Goal: Task Accomplishment & Management: Complete application form

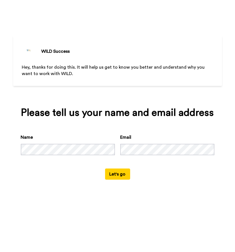
click at [122, 176] on button "Let's go" at bounding box center [117, 173] width 25 height 11
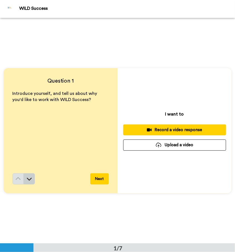
click at [30, 183] on button at bounding box center [29, 178] width 11 height 11
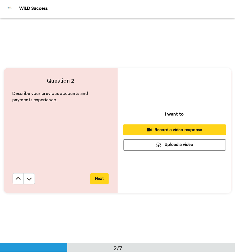
scroll to position [225, 0]
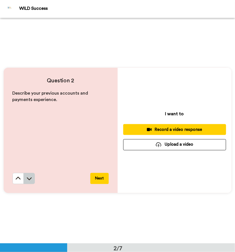
click at [30, 178] on icon at bounding box center [29, 178] width 5 height 3
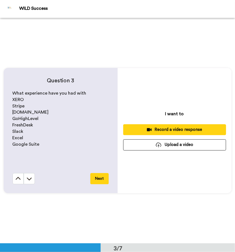
scroll to position [451, 0]
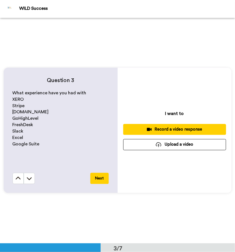
click at [30, 178] on icon at bounding box center [29, 178] width 5 height 3
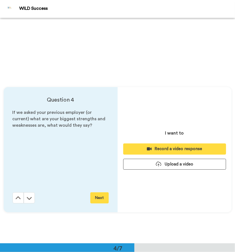
scroll to position [676, 0]
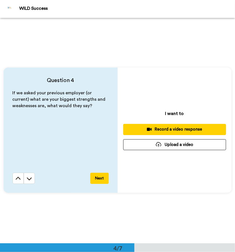
click at [30, 178] on icon at bounding box center [29, 178] width 5 height 3
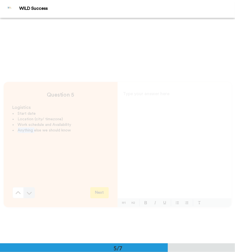
click at [30, 178] on div "Question 5 Logistics Start date Location (city/ timezone) Work schedule and Ava…" at bounding box center [61, 144] width 114 height 125
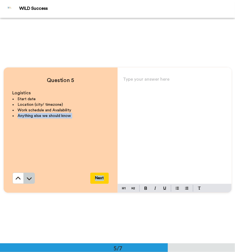
scroll to position [902, 0]
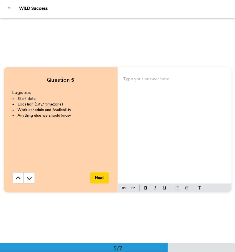
drag, startPoint x: 30, startPoint y: 178, endPoint x: 67, endPoint y: 102, distance: 85.0
click at [67, 102] on li "Location (city/ timezone)" at bounding box center [61, 104] width 96 height 6
click at [30, 175] on icon at bounding box center [29, 178] width 6 height 6
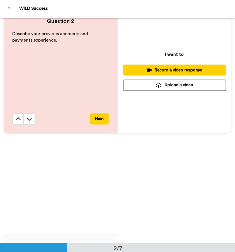
scroll to position [286, 0]
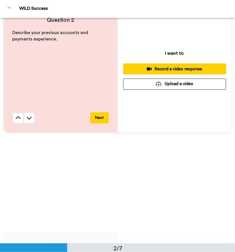
click at [132, 167] on div "Question 2 Describe your previous accounts and payments experience. Next I want…" at bounding box center [117, 69] width 235 height 225
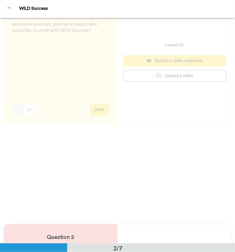
scroll to position [0, 0]
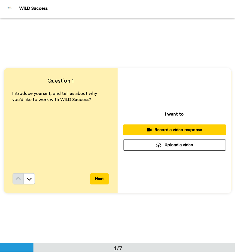
click at [157, 129] on div "Record a video response" at bounding box center [175, 130] width 94 height 6
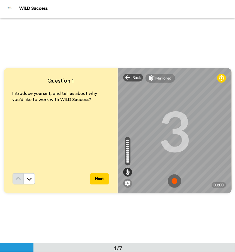
click at [99, 219] on div "Question 1 Introduce yourself, and tell us about why you'd like to work with WI…" at bounding box center [117, 130] width 235 height 225
click at [173, 179] on img at bounding box center [174, 180] width 13 height 13
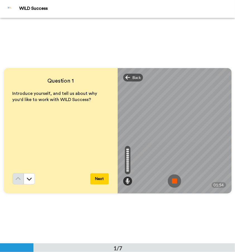
click at [173, 179] on img at bounding box center [174, 180] width 13 height 13
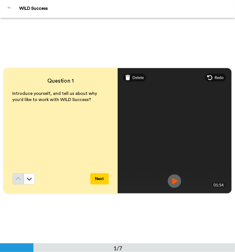
click at [110, 218] on div "Question 1 Introduce yourself, and tell us about why you'd like to work with WI…" at bounding box center [117, 130] width 235 height 225
click at [169, 179] on img at bounding box center [174, 180] width 13 height 13
click at [101, 178] on button "Next" at bounding box center [99, 178] width 18 height 11
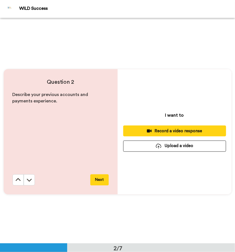
scroll to position [225, 0]
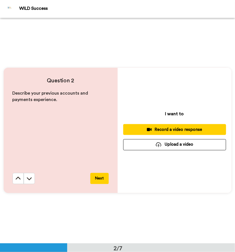
click at [96, 212] on div "Question 2 Describe your previous accounts and payments experience. Next I want…" at bounding box center [117, 130] width 235 height 225
click at [186, 129] on div "Record a video response" at bounding box center [175, 130] width 94 height 6
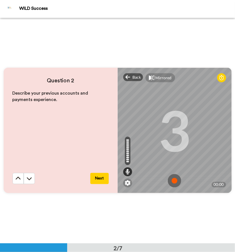
click at [174, 179] on img at bounding box center [174, 180] width 13 height 13
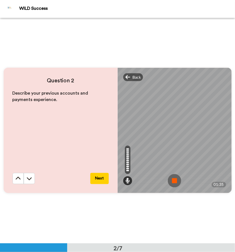
click at [174, 179] on img at bounding box center [174, 180] width 13 height 13
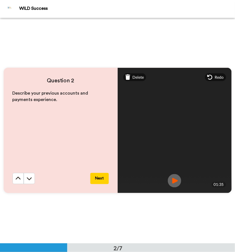
click at [174, 179] on img at bounding box center [174, 180] width 13 height 13
click at [119, 218] on div "Question 2 Describe your previous accounts and payments experience. Next Delete…" at bounding box center [117, 130] width 235 height 225
click at [176, 181] on img at bounding box center [174, 180] width 13 height 13
click at [138, 75] on span "Delete" at bounding box center [137, 77] width 11 height 6
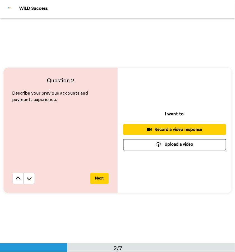
click at [166, 128] on div "Record a video response" at bounding box center [175, 130] width 94 height 6
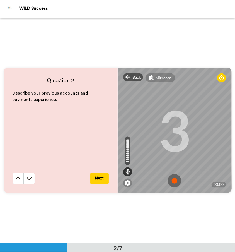
click at [174, 181] on img at bounding box center [174, 180] width 13 height 13
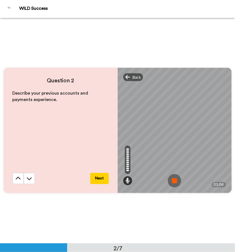
click at [174, 181] on img at bounding box center [174, 180] width 13 height 13
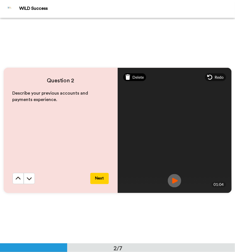
click at [137, 78] on span "Delete" at bounding box center [137, 77] width 11 height 6
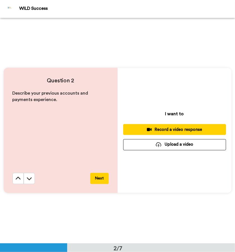
click at [190, 132] on div "Record a video response" at bounding box center [175, 130] width 94 height 6
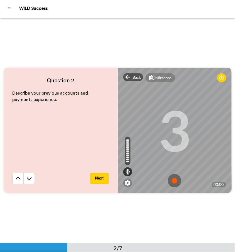
click at [173, 179] on img at bounding box center [174, 180] width 13 height 13
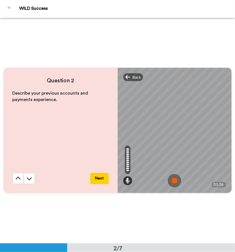
click at [173, 179] on img at bounding box center [174, 180] width 13 height 13
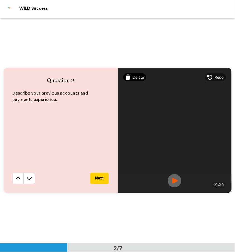
click at [127, 77] on icon at bounding box center [127, 77] width 5 height 6
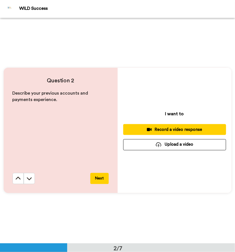
click at [166, 134] on button "Record a video response" at bounding box center [174, 129] width 103 height 11
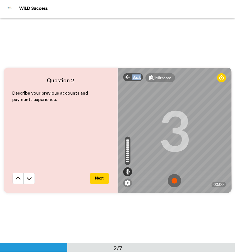
drag, startPoint x: 166, startPoint y: 134, endPoint x: 149, endPoint y: 52, distance: 84.0
click at [149, 52] on div "Question 2 Describe your previous accounts and payments experience. Next Back M…" at bounding box center [117, 130] width 235 height 225
click at [174, 178] on img at bounding box center [174, 180] width 13 height 13
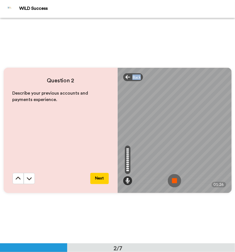
click at [174, 178] on img at bounding box center [174, 180] width 13 height 13
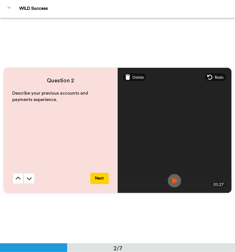
click at [174, 178] on img at bounding box center [174, 180] width 13 height 13
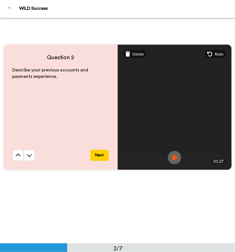
scroll to position [238, 0]
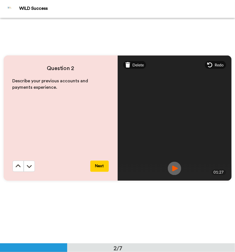
click at [102, 163] on button "Next" at bounding box center [99, 166] width 18 height 11
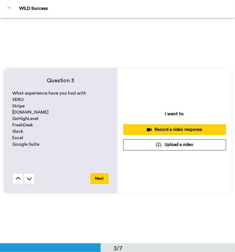
scroll to position [451, 0]
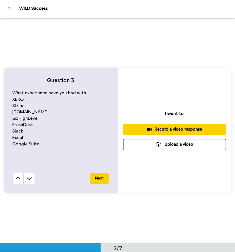
click at [166, 128] on div "Record a video response" at bounding box center [175, 129] width 94 height 6
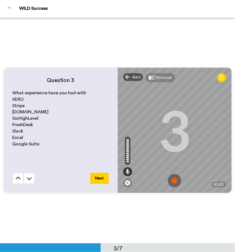
click at [179, 178] on img at bounding box center [174, 180] width 13 height 13
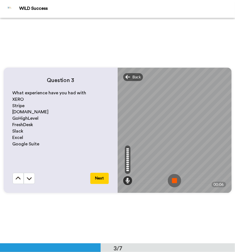
click at [179, 178] on img at bounding box center [174, 180] width 13 height 13
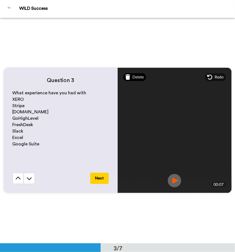
click at [140, 79] on span "Delete" at bounding box center [137, 77] width 11 height 6
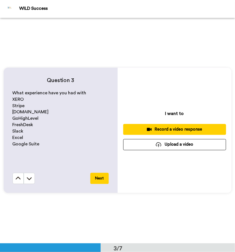
click at [167, 129] on div "Record a video response" at bounding box center [175, 129] width 94 height 6
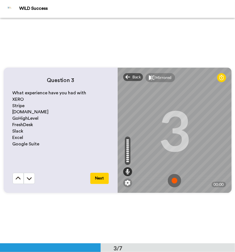
click at [175, 179] on img at bounding box center [174, 180] width 13 height 13
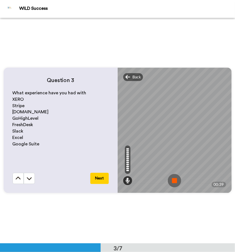
click at [175, 179] on img at bounding box center [174, 180] width 13 height 13
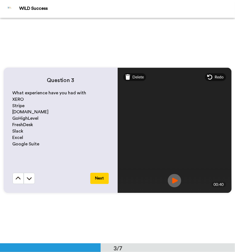
click at [175, 179] on img at bounding box center [174, 180] width 13 height 13
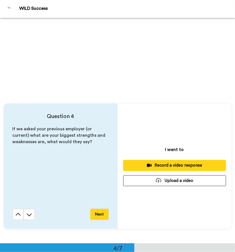
scroll to position [653, 0]
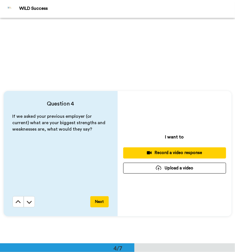
click at [176, 155] on div "Record a video response" at bounding box center [175, 153] width 94 height 6
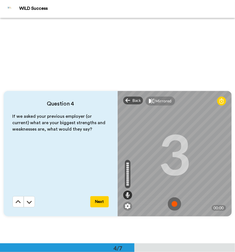
click at [173, 201] on img at bounding box center [174, 203] width 13 height 13
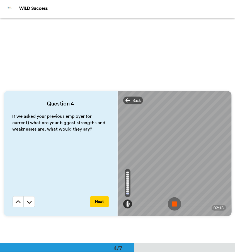
click at [173, 201] on img at bounding box center [174, 203] width 13 height 13
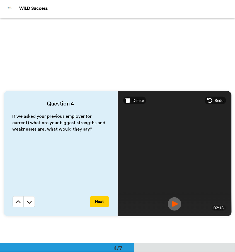
click at [173, 201] on img at bounding box center [174, 203] width 13 height 13
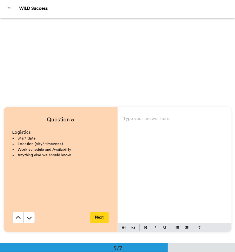
scroll to position [868, 0]
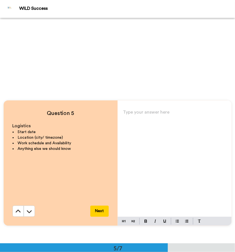
click at [168, 126] on div "Type your answer here ﻿" at bounding box center [175, 162] width 114 height 108
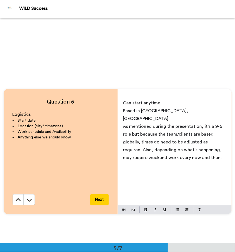
scroll to position [880, 0]
click at [199, 147] on p "As mentioned during the presentation, it's a 9-5 role but because the team/clie…" at bounding box center [174, 142] width 103 height 39
click at [151, 111] on span "Based in [GEOGRAPHIC_DATA], [GEOGRAPHIC_DATA]." at bounding box center [156, 115] width 66 height 12
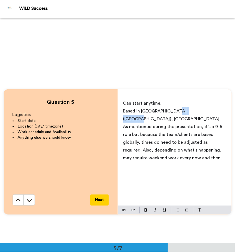
drag, startPoint x: 191, startPoint y: 112, endPoint x: 168, endPoint y: 111, distance: 23.4
click at [168, 111] on p "Based in [GEOGRAPHIC_DATA] ([GEOGRAPHIC_DATA]), [GEOGRAPHIC_DATA]." at bounding box center [174, 115] width 103 height 16
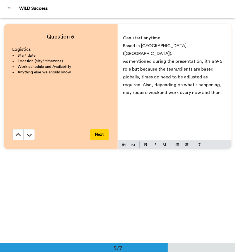
scroll to position [944, 0]
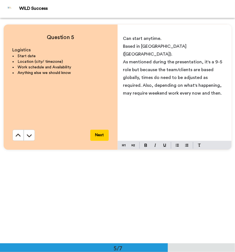
click at [198, 83] on p "As mentioned during the presentation, it's a 9-5 role but because the team/clie…" at bounding box center [174, 77] width 103 height 39
click at [162, 99] on span "I look forward to meeting you both on the phone interview :)" at bounding box center [174, 105] width 103 height 12
click at [99, 138] on button "Next" at bounding box center [99, 135] width 18 height 11
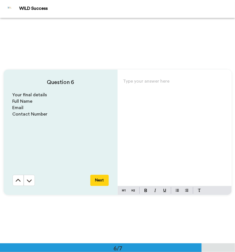
scroll to position [1127, 0]
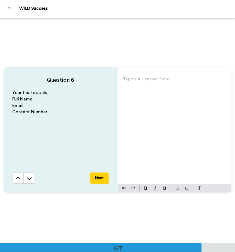
click at [157, 94] on div "Type your answer here ﻿" at bounding box center [175, 129] width 114 height 108
click at [98, 177] on button "Next" at bounding box center [99, 177] width 18 height 11
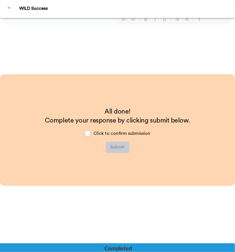
scroll to position [1295, 0]
click at [87, 135] on span at bounding box center [88, 133] width 6 height 6
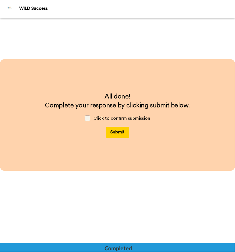
scroll to position [1320, 0]
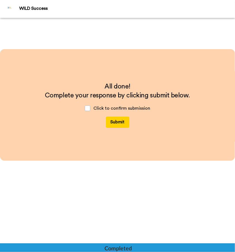
click at [120, 120] on button "Submit" at bounding box center [117, 121] width 23 height 11
